Goal: Information Seeking & Learning: Learn about a topic

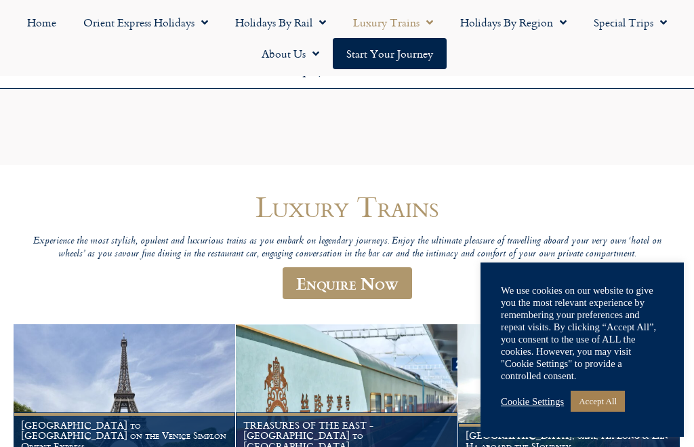
scroll to position [278, 0]
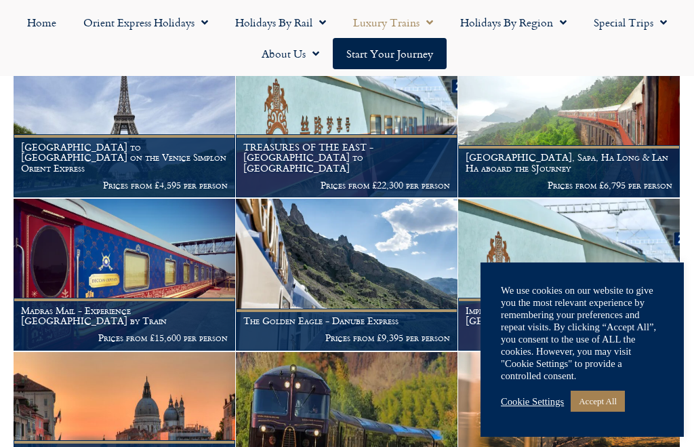
click at [613, 411] on link "Accept All" at bounding box center [598, 400] width 54 height 21
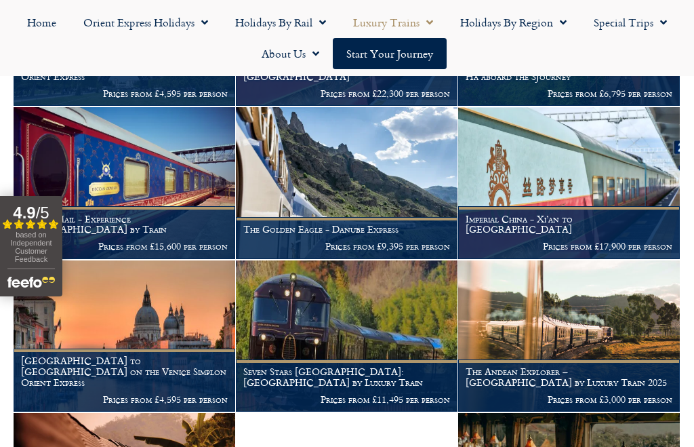
scroll to position [394, 0]
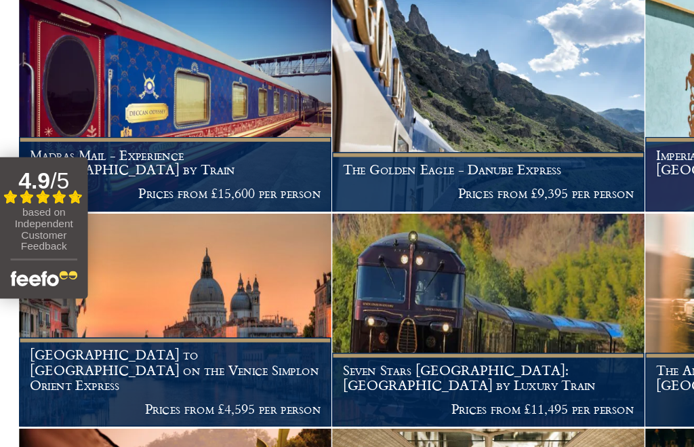
click at [173, 182] on figcaption "Madras Mail - Experience Southern India by Train Prices from £15,600 per person" at bounding box center [125, 208] width 222 height 52
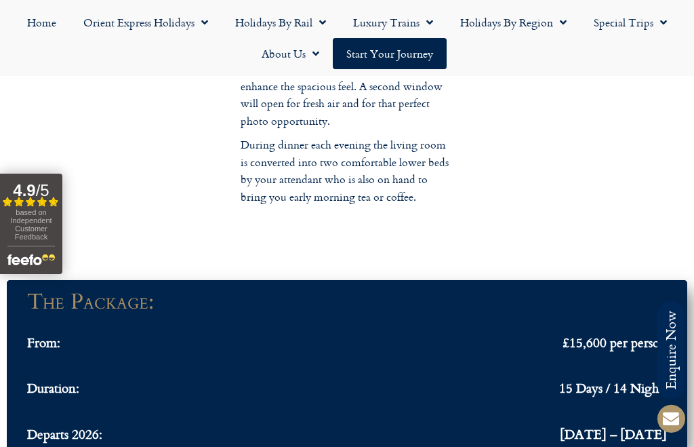
scroll to position [3420, 0]
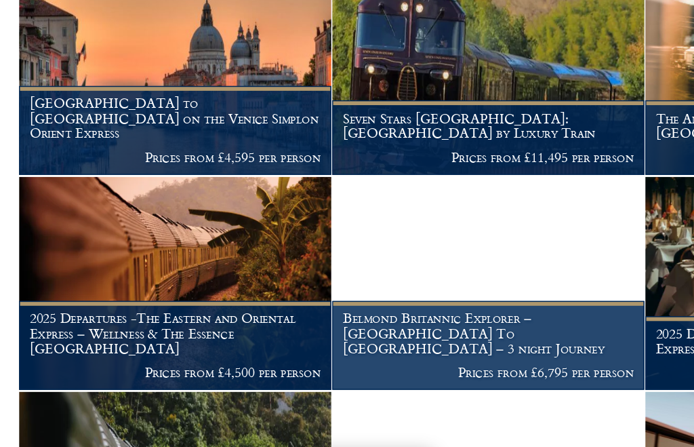
scroll to position [671, 0]
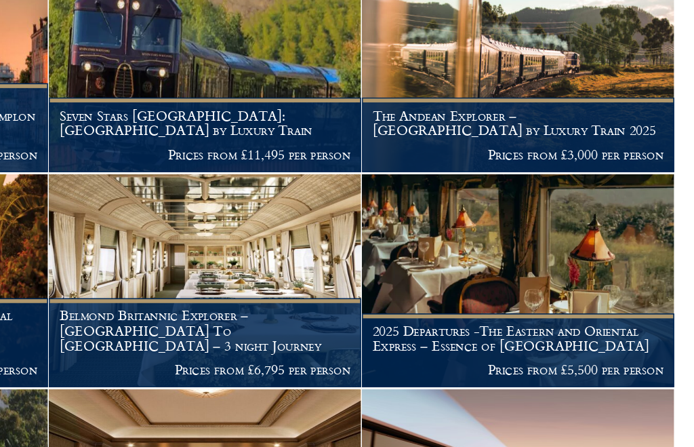
click at [458, 221] on img at bounding box center [569, 296] width 222 height 151
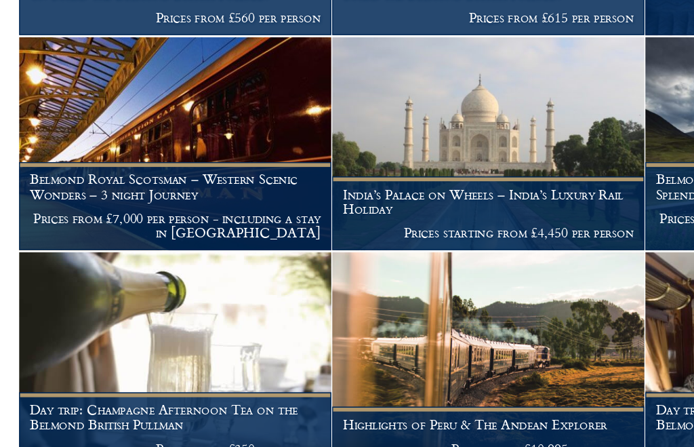
scroll to position [1684, 0]
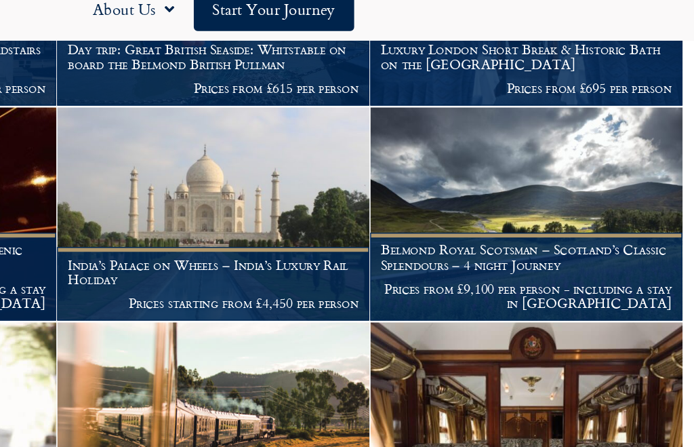
click at [236, 151] on img at bounding box center [347, 198] width 222 height 151
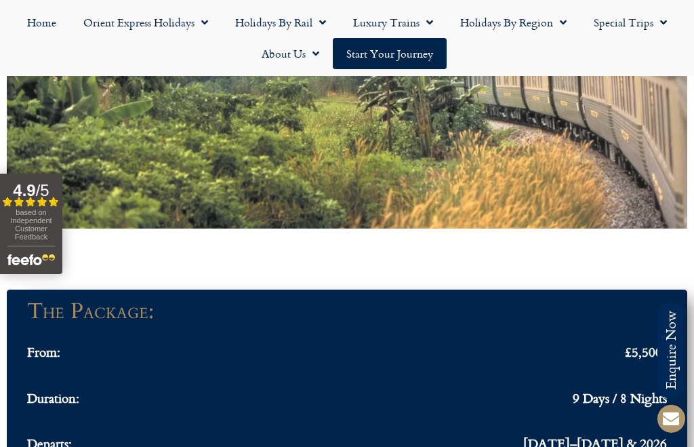
scroll to position [980, 0]
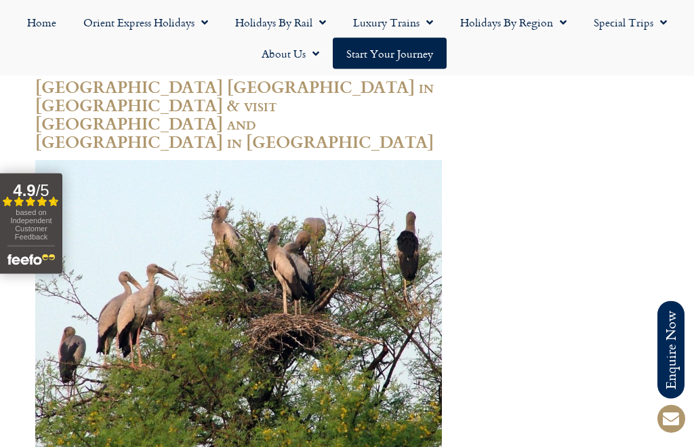
scroll to position [5513, 0]
